Goal: Information Seeking & Learning: Learn about a topic

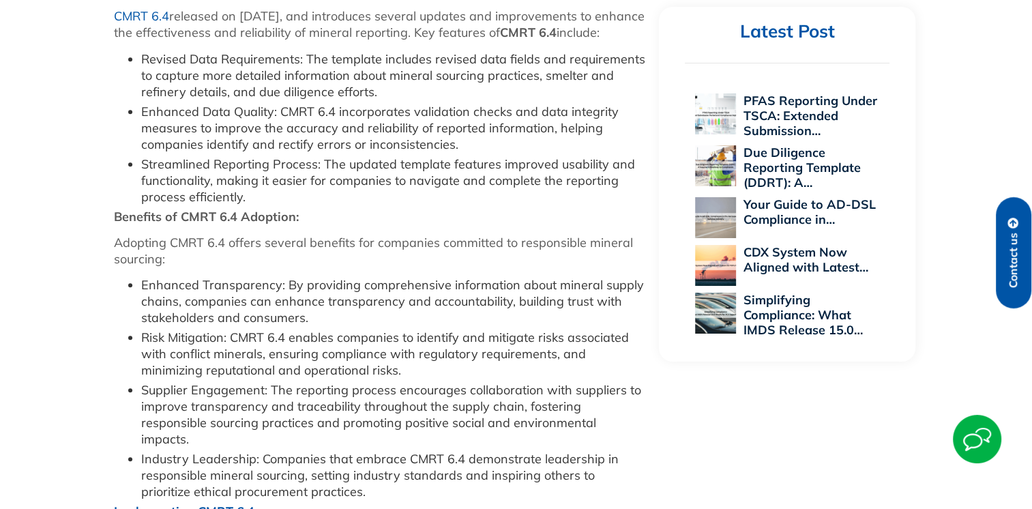
scroll to position [887, 0]
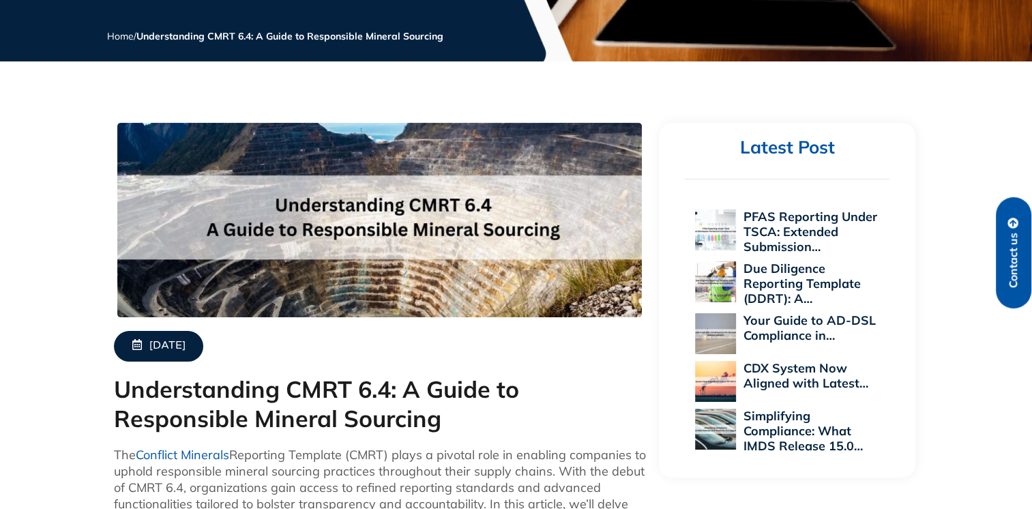
scroll to position [341, 0]
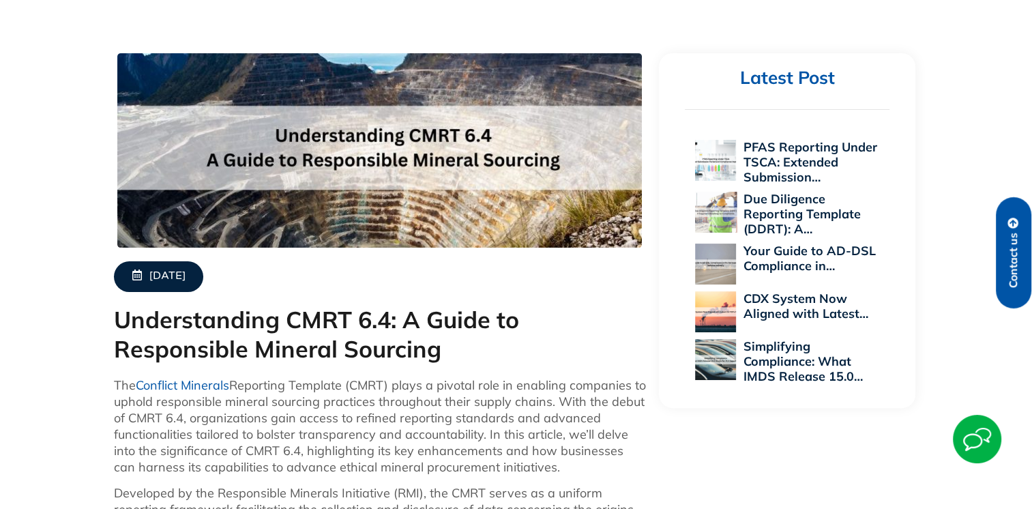
click at [790, 214] on link "Due Diligence Reporting Template (DDRT): A…" at bounding box center [801, 214] width 117 height 46
